Goal: Navigation & Orientation: Find specific page/section

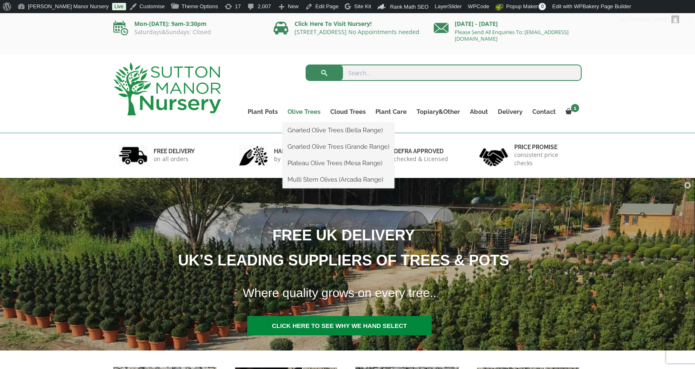
click at [309, 112] on link "Olive Trees" at bounding box center [304, 112] width 43 height 12
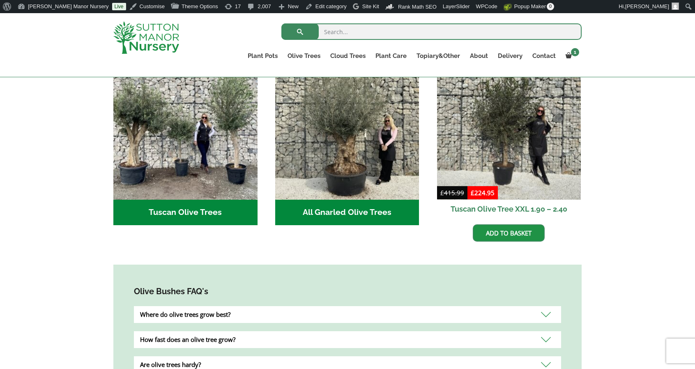
scroll to position [307, 0]
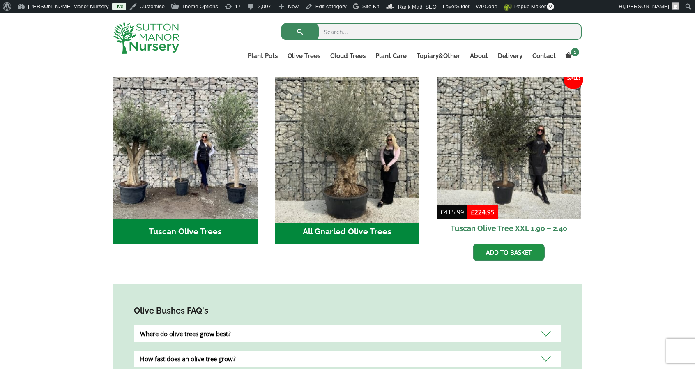
click at [341, 137] on img "Visit product category All Gnarled Olive Trees" at bounding box center [347, 146] width 151 height 151
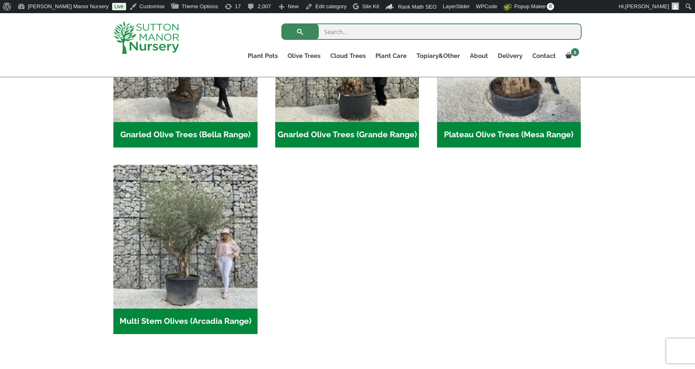
scroll to position [288, 0]
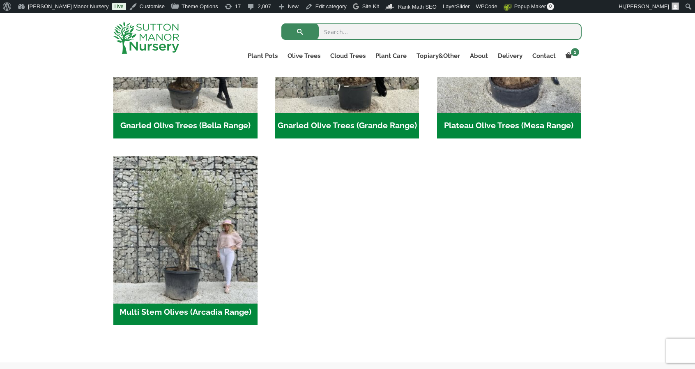
click at [222, 269] on img "Visit product category Multi Stem Olives (Arcadia Range)" at bounding box center [185, 227] width 151 height 151
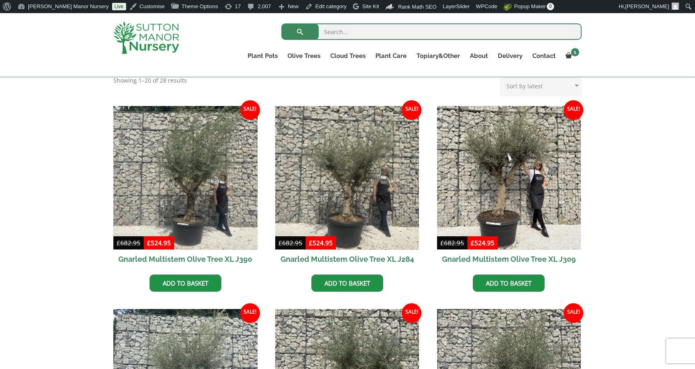
scroll to position [329, 0]
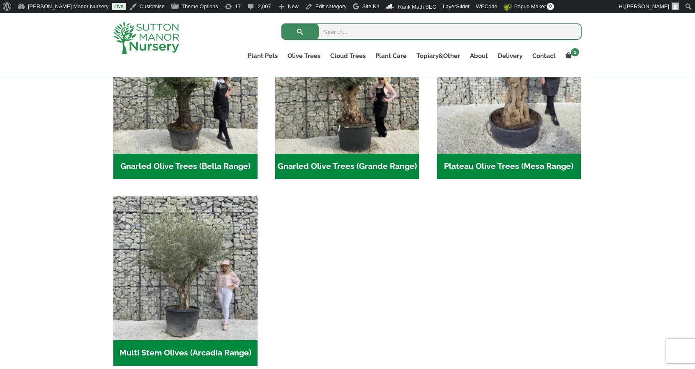
scroll to position [205, 0]
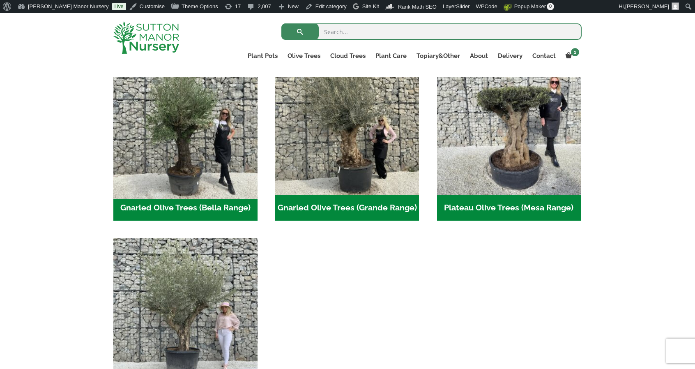
click at [186, 175] on img "Visit product category Gnarled Olive Trees (Bella Range)" at bounding box center [185, 123] width 151 height 151
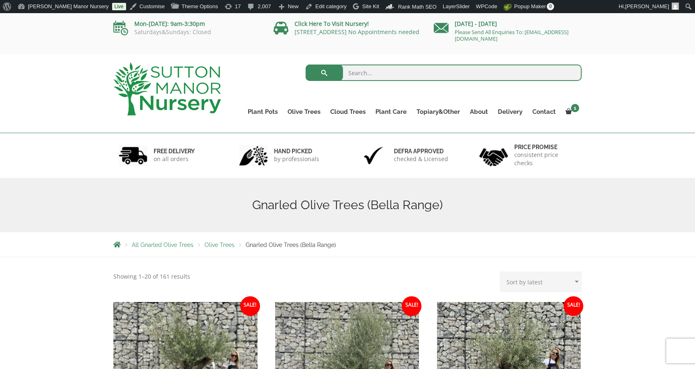
click at [203, 89] on img at bounding box center [167, 88] width 108 height 53
